Goal: Transaction & Acquisition: Purchase product/service

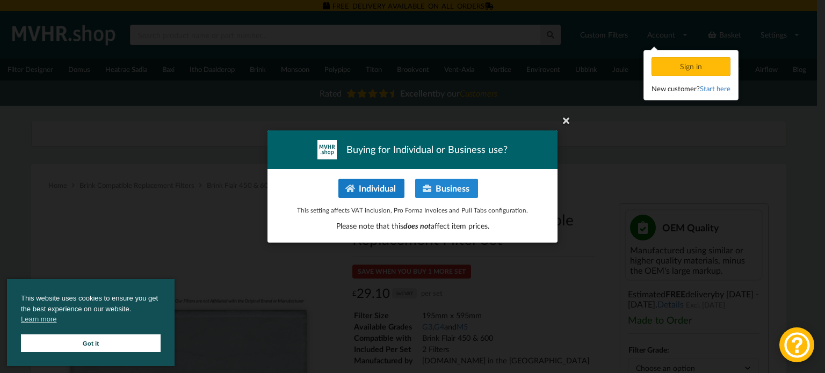
click at [363, 187] on button "Individual" at bounding box center [371, 188] width 66 height 19
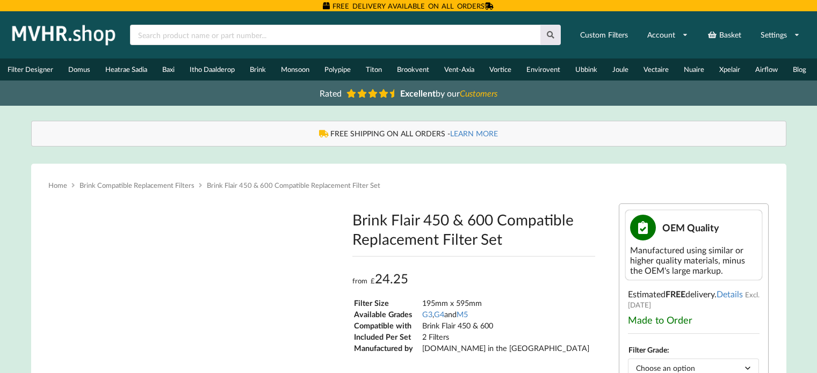
type input "**********"
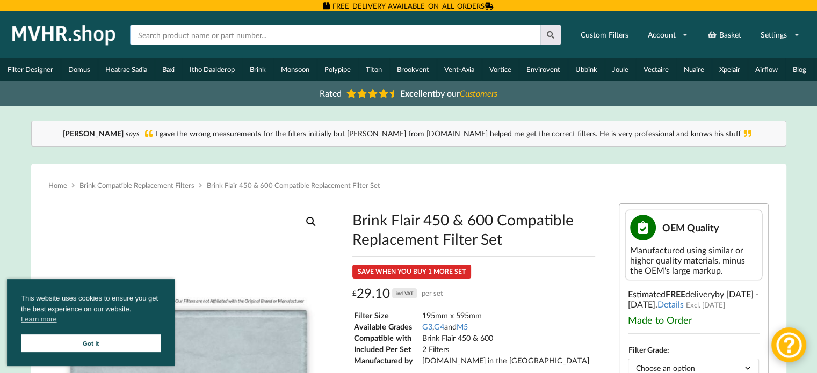
click at [468, 36] on input "text" at bounding box center [335, 35] width 410 height 20
type input "brink flair 400 filters"
click at [550, 29] on button at bounding box center [550, 35] width 21 height 20
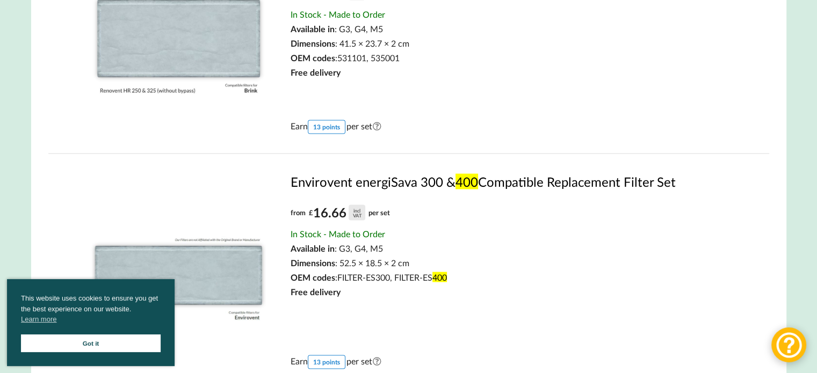
scroll to position [2266, 0]
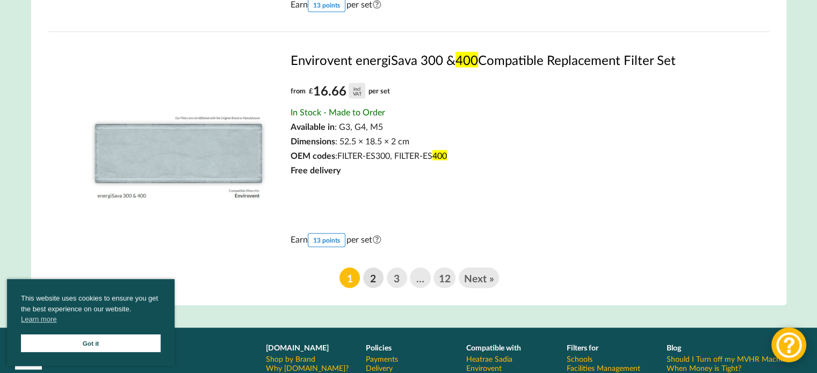
click at [373, 283] on link "2" at bounding box center [373, 278] width 20 height 20
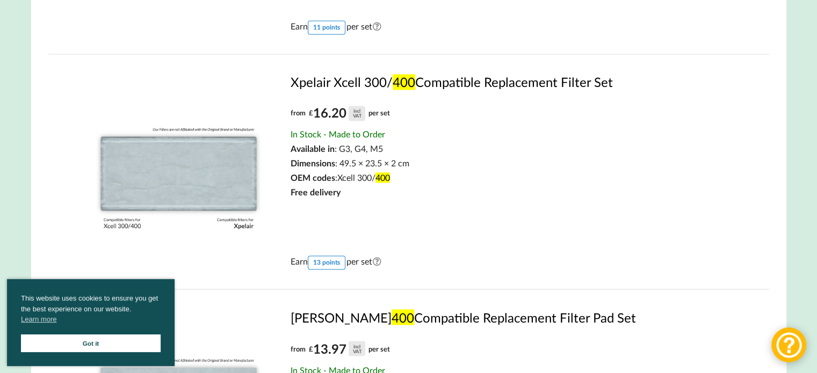
scroll to position [1611, 0]
